Goal: Information Seeking & Learning: Learn about a topic

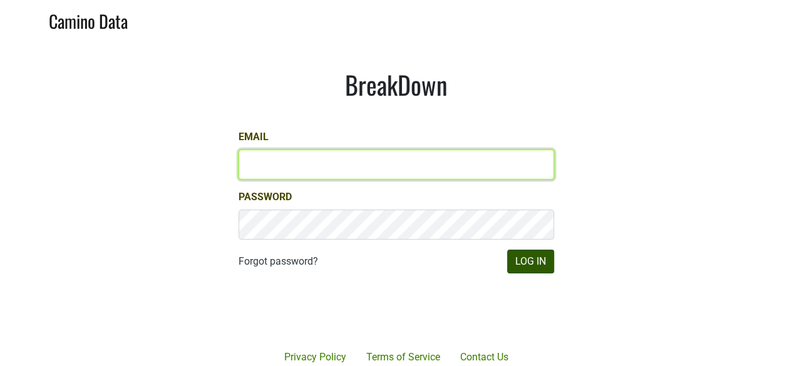
type input "james@jonata.com"
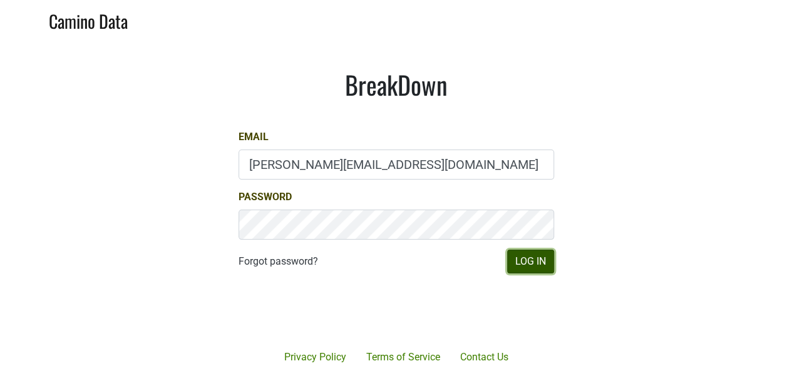
click at [528, 271] on button "Log In" at bounding box center [530, 262] width 47 height 24
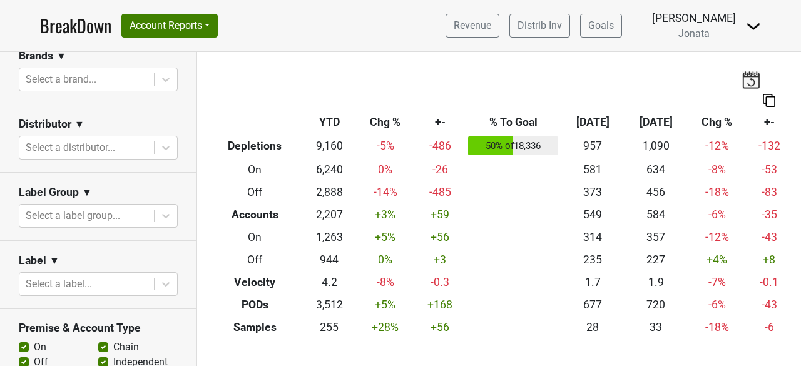
scroll to position [196, 0]
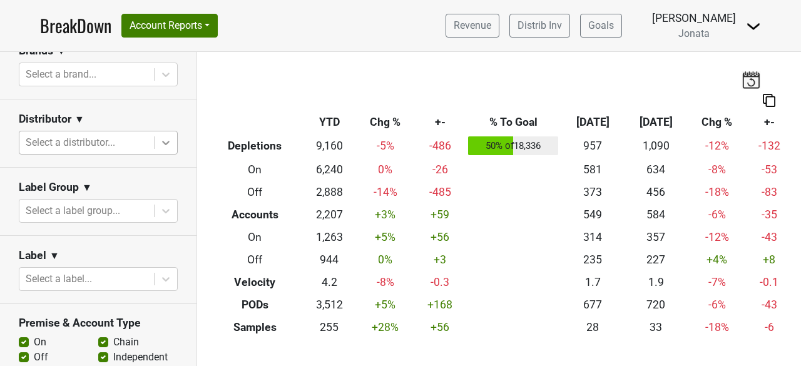
click at [162, 141] on icon at bounding box center [166, 143] width 8 height 4
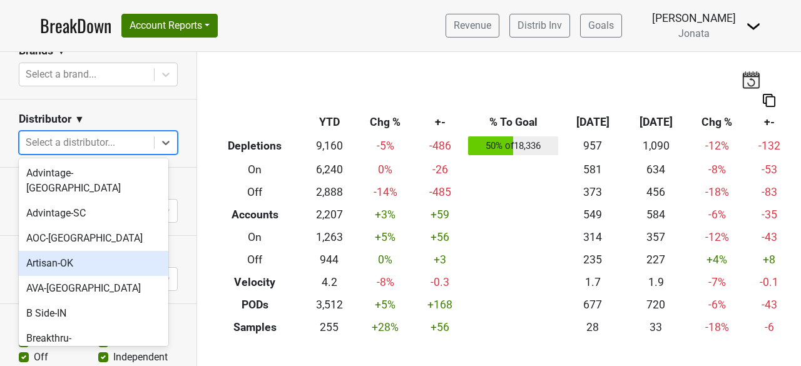
click at [46, 256] on div "Artisan-OK" at bounding box center [94, 263] width 150 height 25
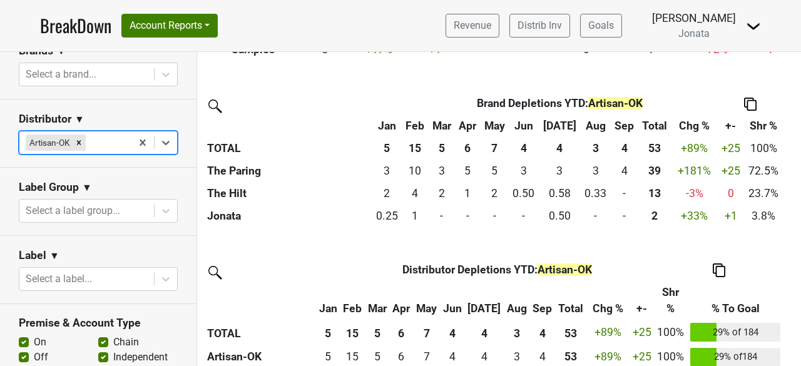
scroll to position [255, 3]
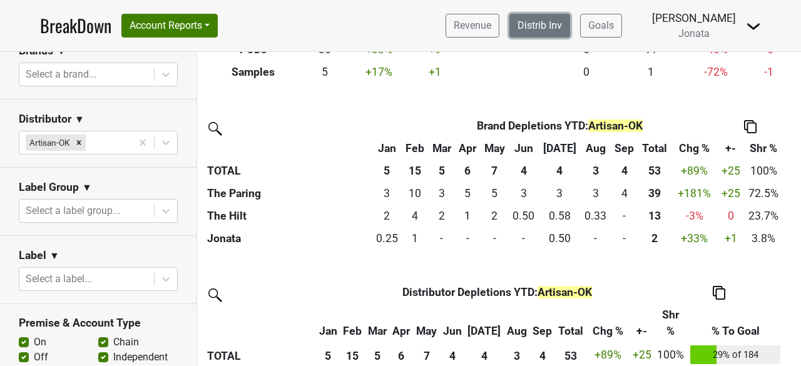
click at [546, 21] on link "Distrib Inv" at bounding box center [540, 26] width 61 height 24
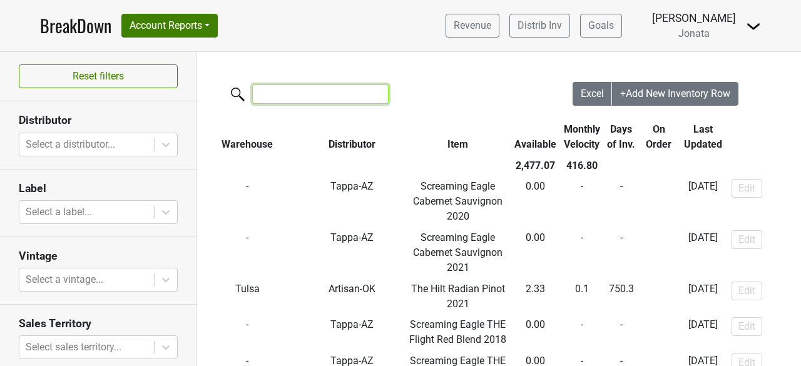
click at [278, 95] on input "search" at bounding box center [320, 94] width 136 height 19
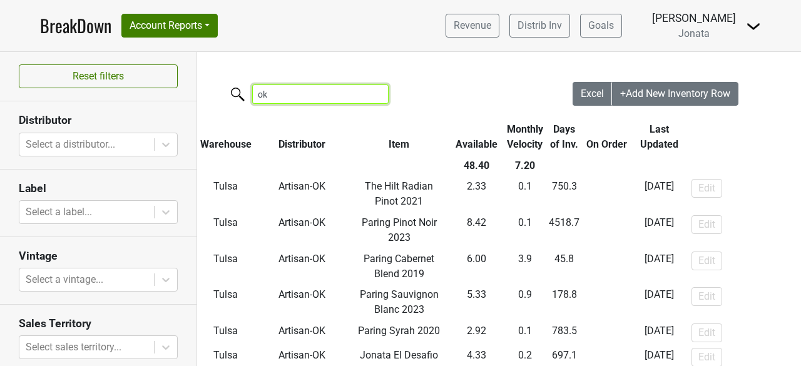
type input "o"
type input "artisan"
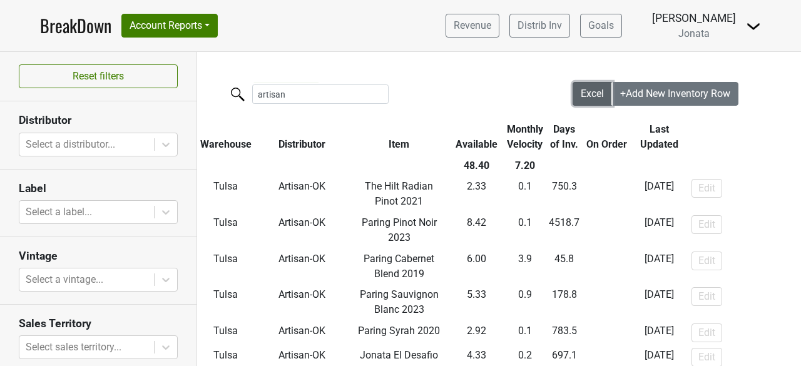
click at [581, 98] on span "Excel" at bounding box center [592, 94] width 23 height 12
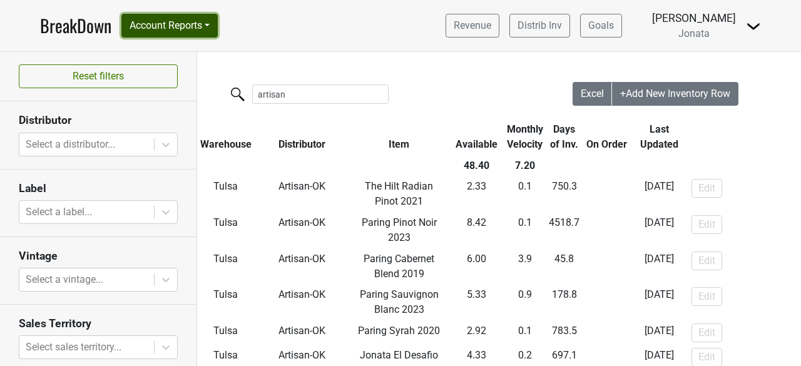
click at [215, 24] on button "Account Reports" at bounding box center [169, 26] width 96 height 24
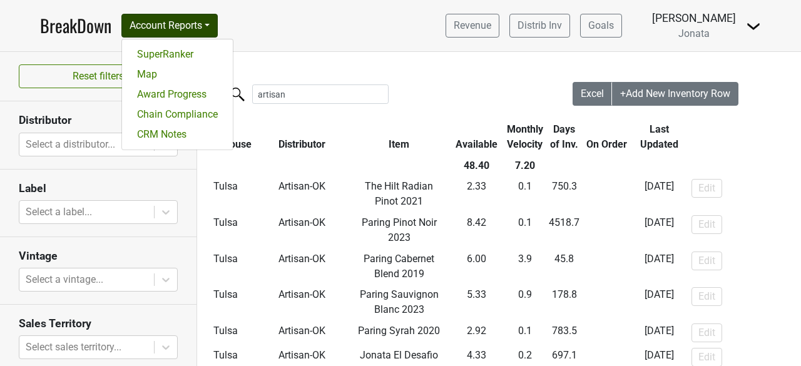
click at [754, 26] on img at bounding box center [753, 26] width 15 height 15
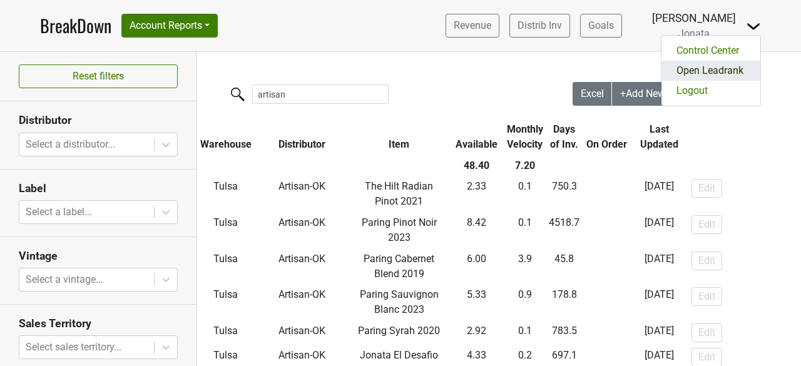
click at [714, 69] on link "Open Leadrank" at bounding box center [711, 71] width 99 height 20
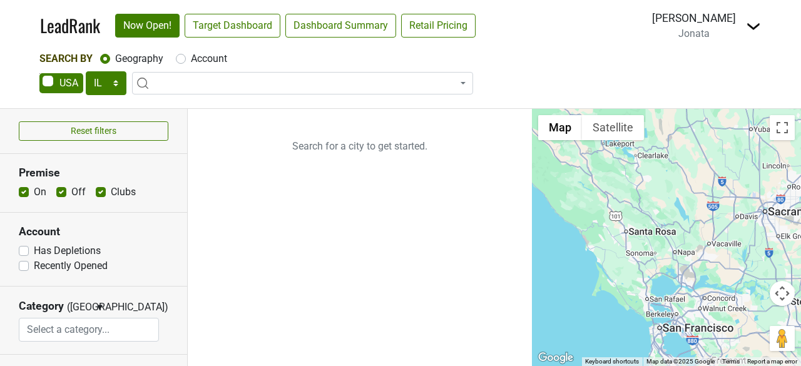
click at [357, 168] on p "Search for a city to get started." at bounding box center [360, 146] width 344 height 75
click at [112, 82] on select "AK AL AR AZ CA CO CT DC DE FL [GEOGRAPHIC_DATA] HI IA ID IL IN KS [GEOGRAPHIC_D…" at bounding box center [106, 83] width 41 height 24
select select "OK"
click at [86, 71] on select "AK AL AR AZ CA CO CT DC DE FL GA HI IA ID IL IN KS KY LA MA MD ME MI MN MO MS M…" at bounding box center [106, 83] width 41 height 24
click at [178, 106] on input "search" at bounding box center [302, 106] width 335 height 21
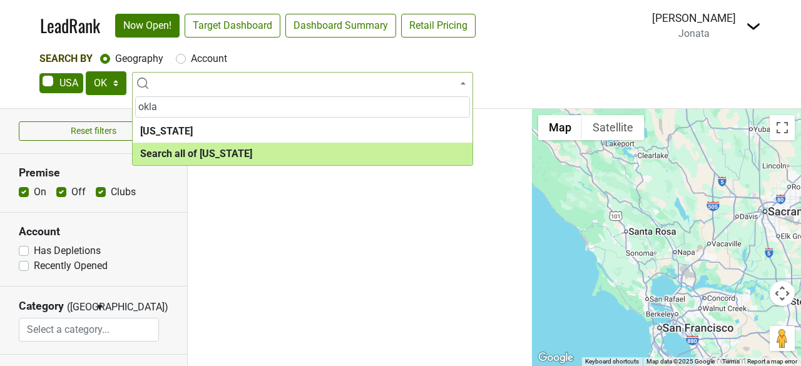
type input "okla"
select select "ALL_OK"
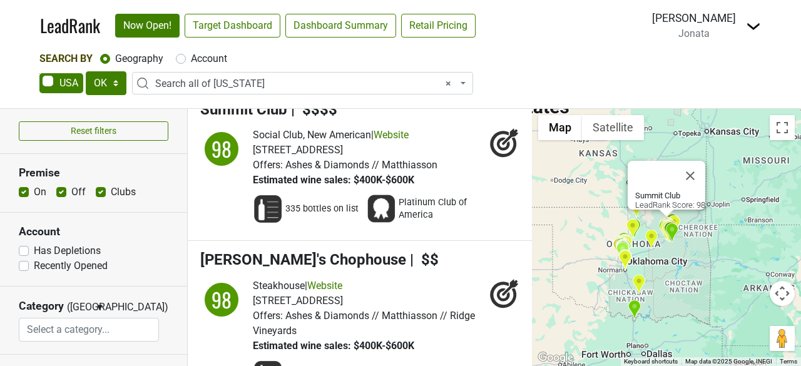
scroll to position [16, 0]
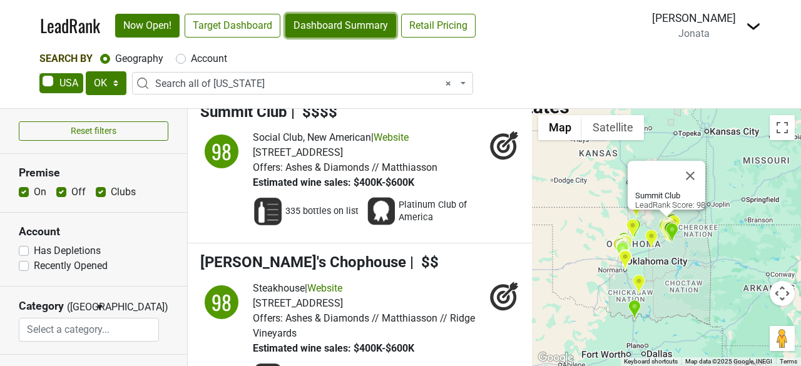
click at [325, 24] on link "Dashboard Summary" at bounding box center [340, 26] width 111 height 24
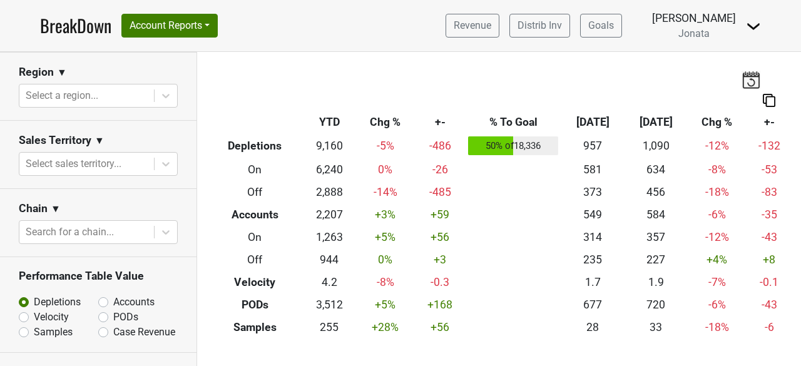
scroll to position [582, 0]
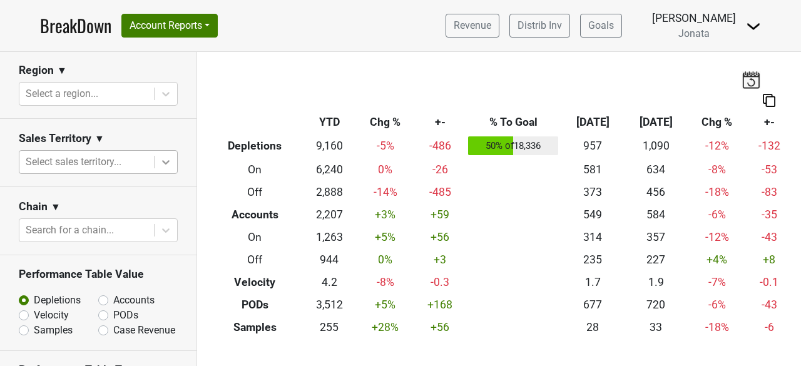
click at [160, 165] on icon at bounding box center [166, 162] width 13 height 13
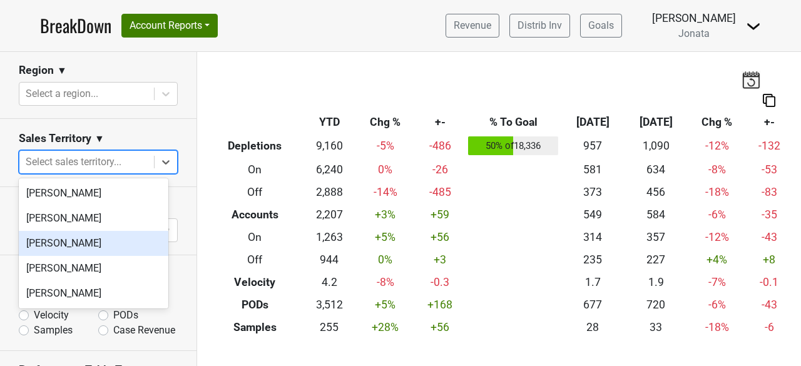
click at [103, 250] on div "[PERSON_NAME]" at bounding box center [94, 243] width 150 height 25
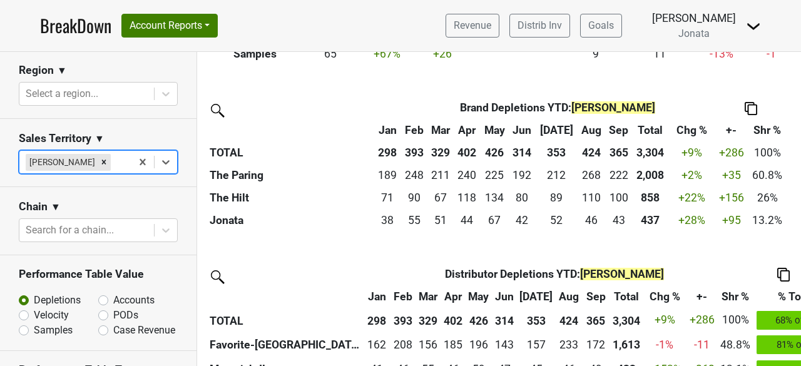
scroll to position [272, 0]
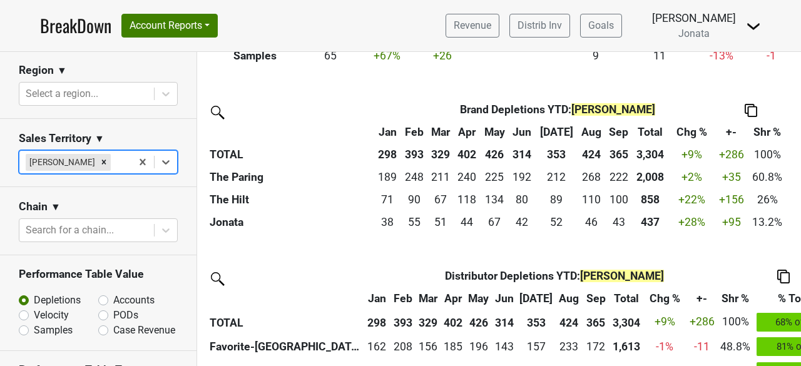
click at [754, 294] on th "% To Goal" at bounding box center [802, 298] width 96 height 23
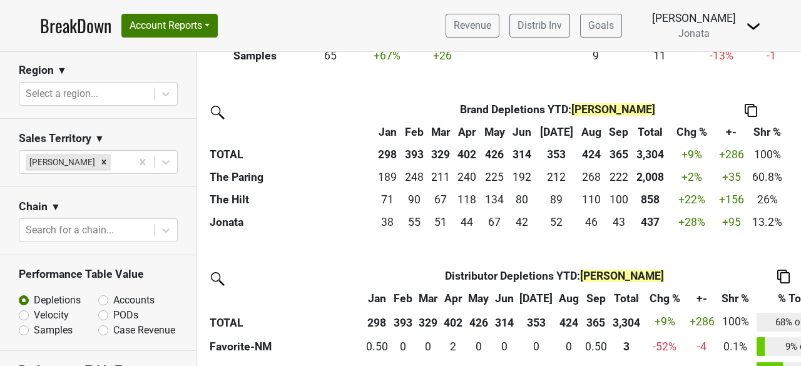
click at [754, 301] on th "% To Goal" at bounding box center [802, 298] width 96 height 23
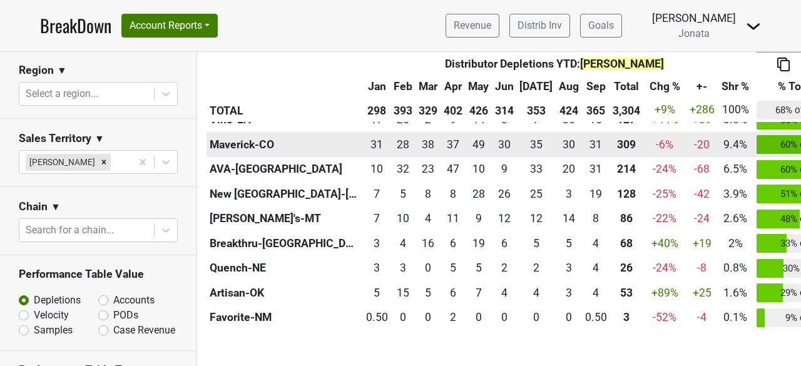
scroll to position [576, 0]
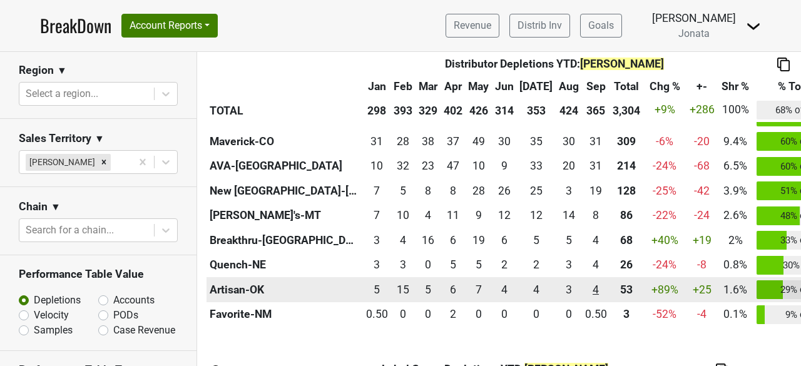
click at [585, 287] on div "4.33 4" at bounding box center [596, 290] width 22 height 16
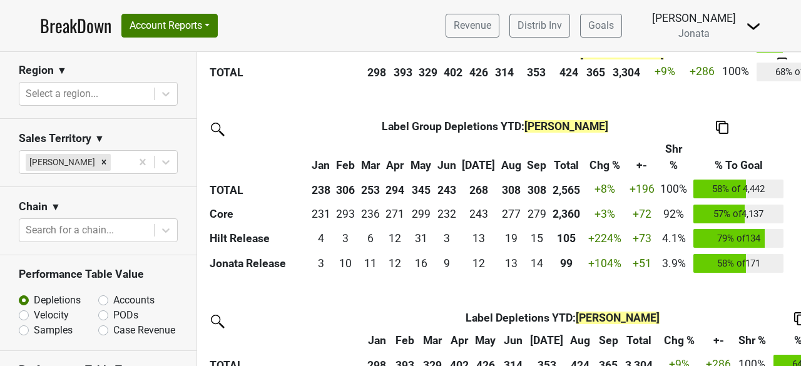
scroll to position [819, 0]
click at [730, 163] on th "% To Goal" at bounding box center [738, 157] width 96 height 39
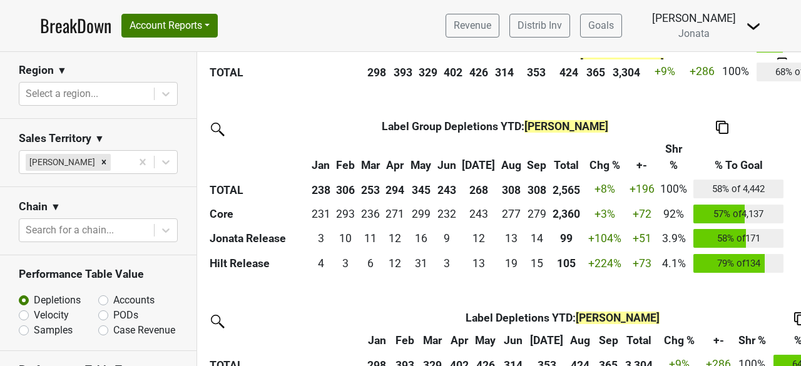
click at [730, 163] on th "% To Goal" at bounding box center [738, 157] width 96 height 39
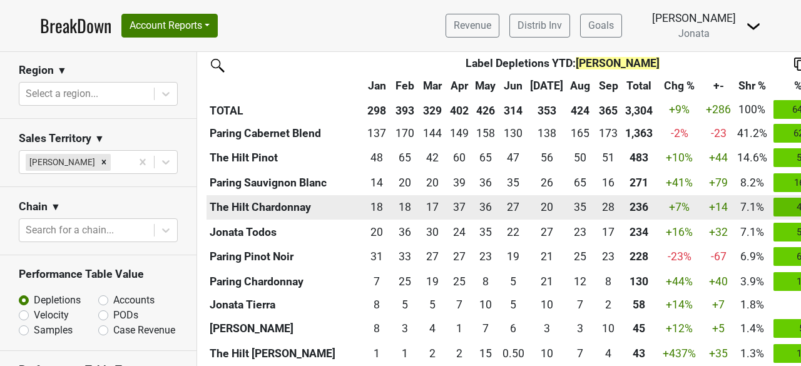
scroll to position [1075, 0]
click at [656, 215] on td "+7 %" at bounding box center [680, 207] width 48 height 25
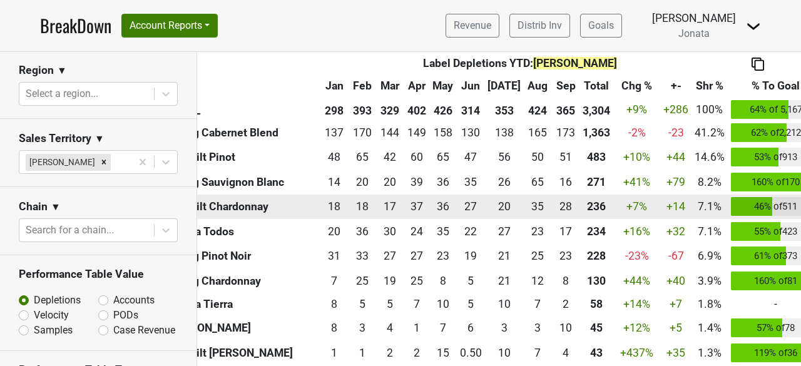
scroll to position [1075, 31]
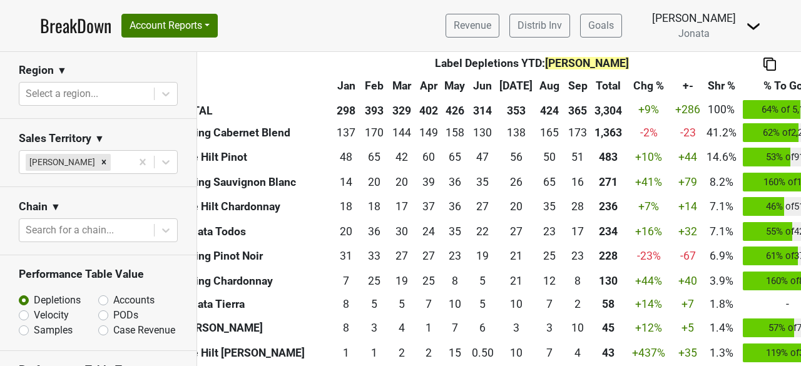
click at [775, 86] on th "% To Goal" at bounding box center [788, 85] width 96 height 23
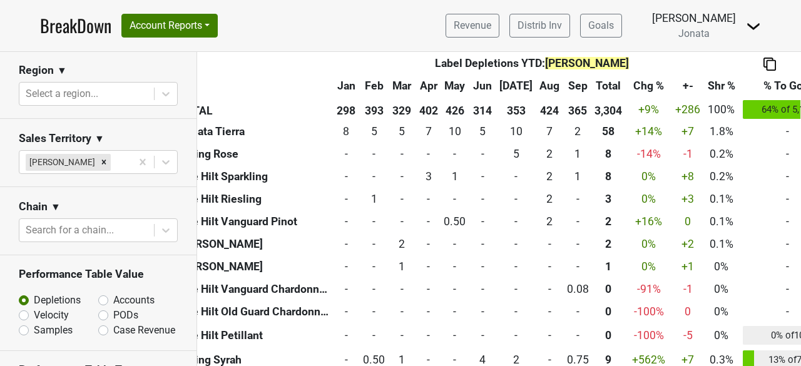
click at [775, 86] on th "% To Goal" at bounding box center [788, 85] width 96 height 23
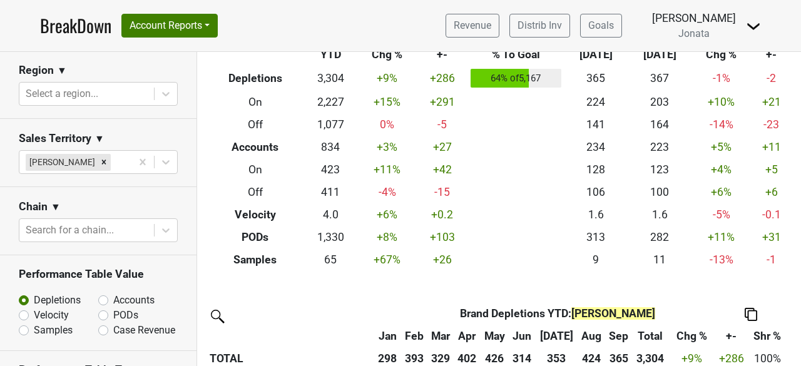
scroll to position [0, 0]
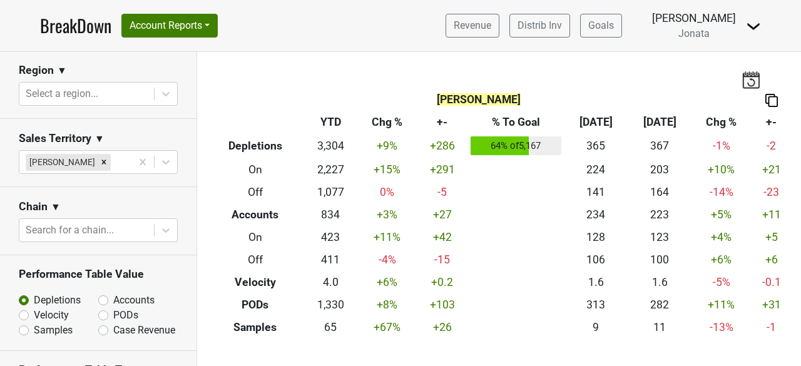
click at [766, 102] on img at bounding box center [772, 100] width 13 height 13
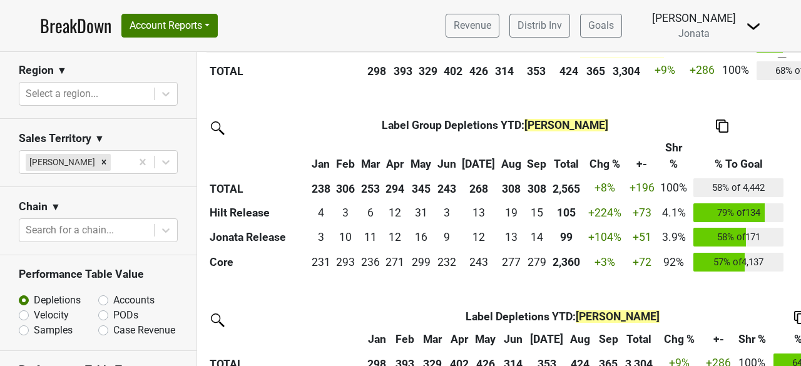
scroll to position [822, 0]
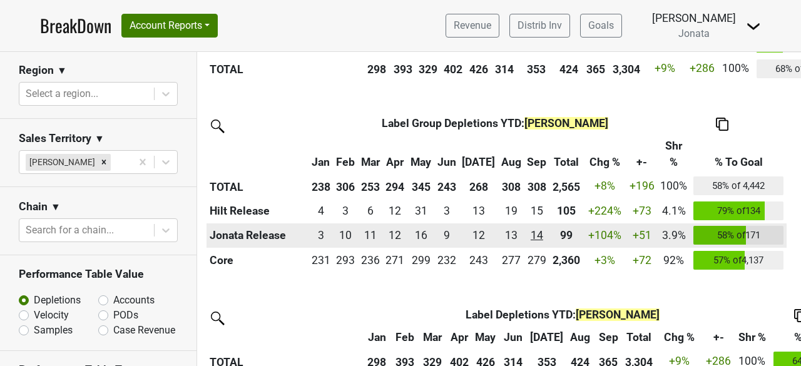
click at [538, 233] on div "14.239 14" at bounding box center [536, 235] width 19 height 16
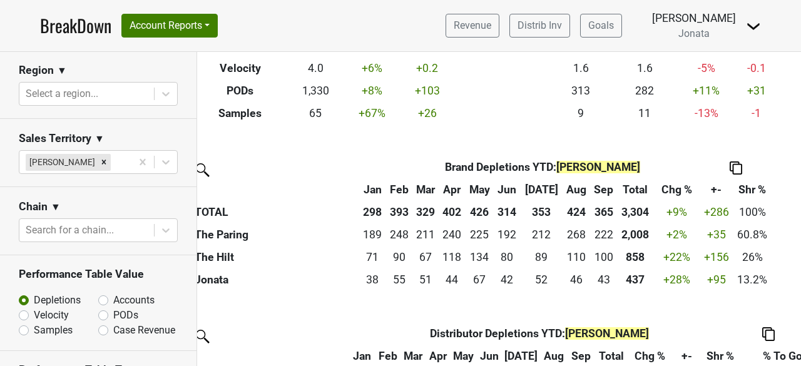
scroll to position [0, 15]
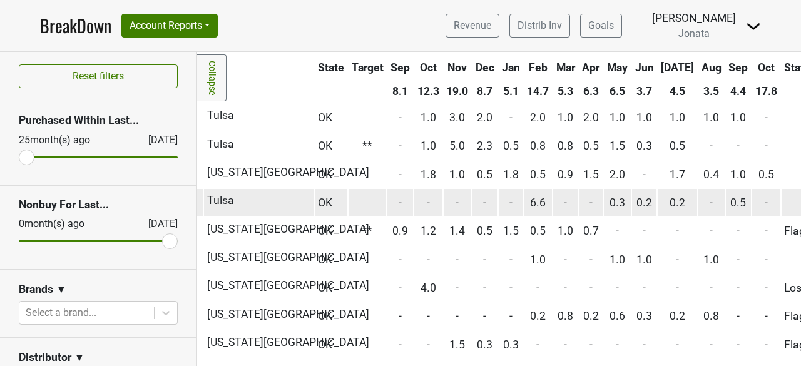
scroll to position [65, 269]
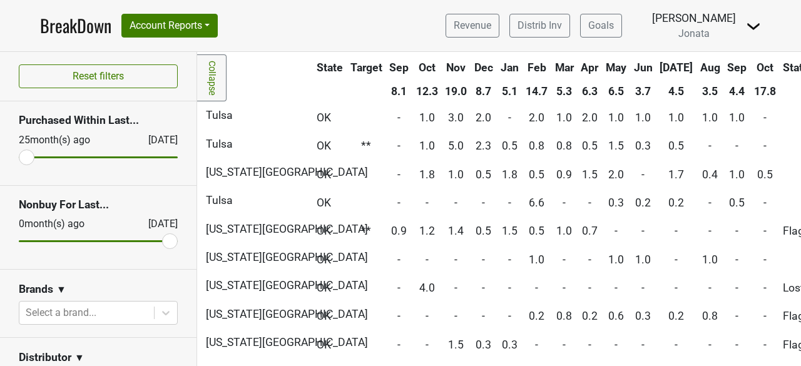
click at [751, 68] on th "Oct" at bounding box center [765, 67] width 28 height 23
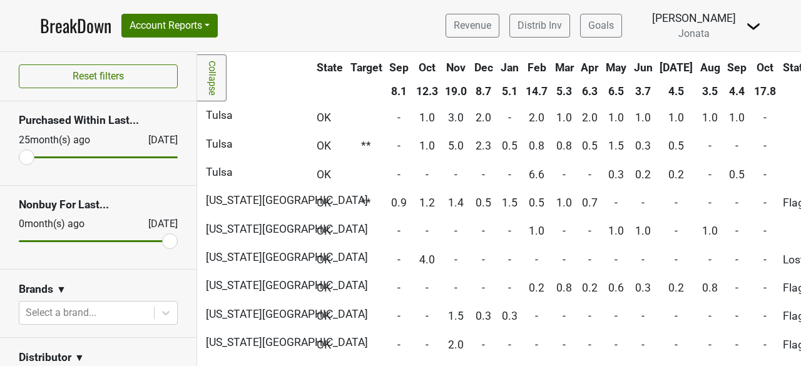
click at [751, 68] on th "Oct" at bounding box center [765, 67] width 28 height 23
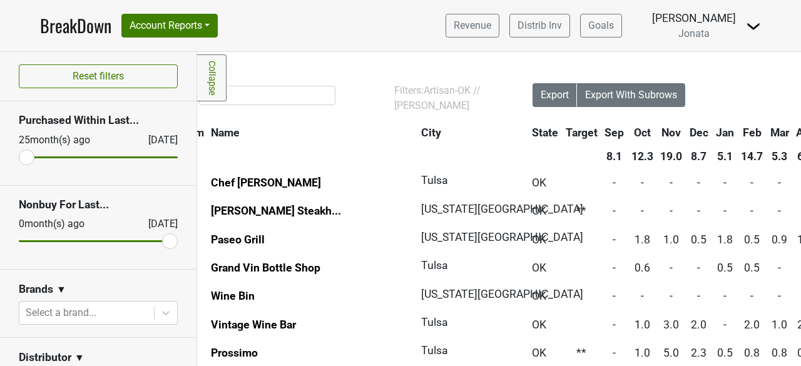
scroll to position [0, 0]
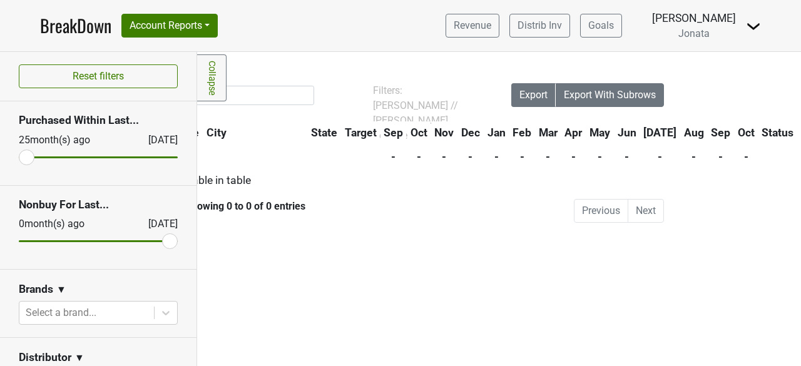
scroll to position [0, 71]
